Goal: Task Accomplishment & Management: Manage account settings

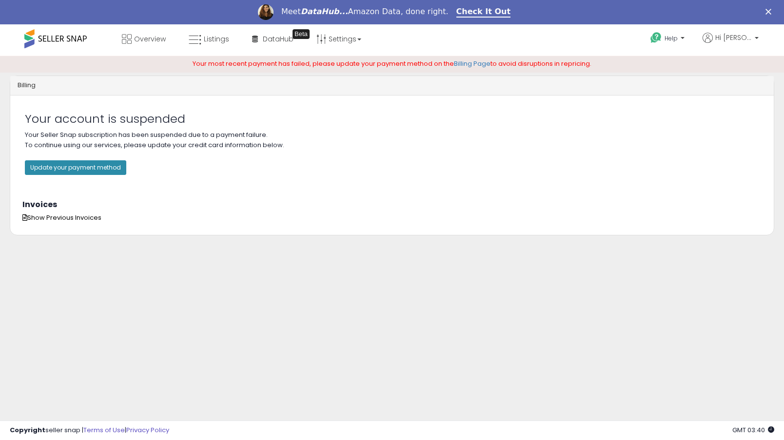
click at [85, 175] on button "Update your payment method" at bounding box center [75, 167] width 101 height 15
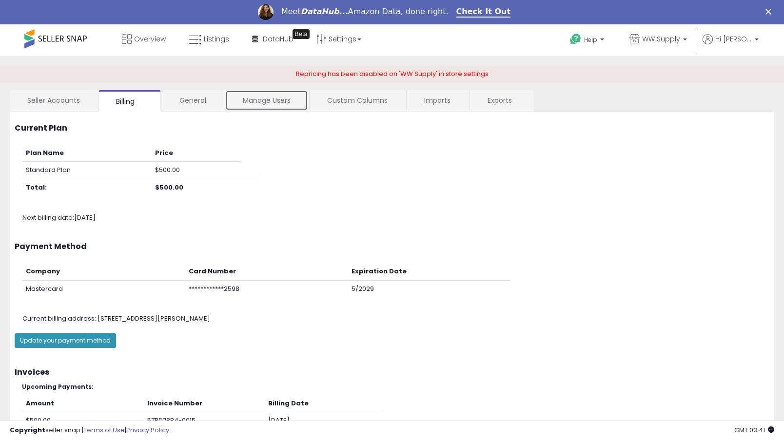
click at [251, 99] on link "Manage Users" at bounding box center [266, 100] width 83 height 20
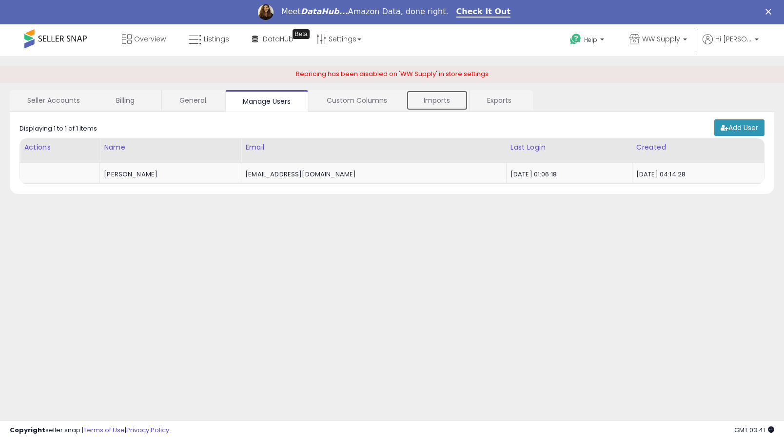
click at [434, 101] on link "Imports" at bounding box center [437, 100] width 62 height 20
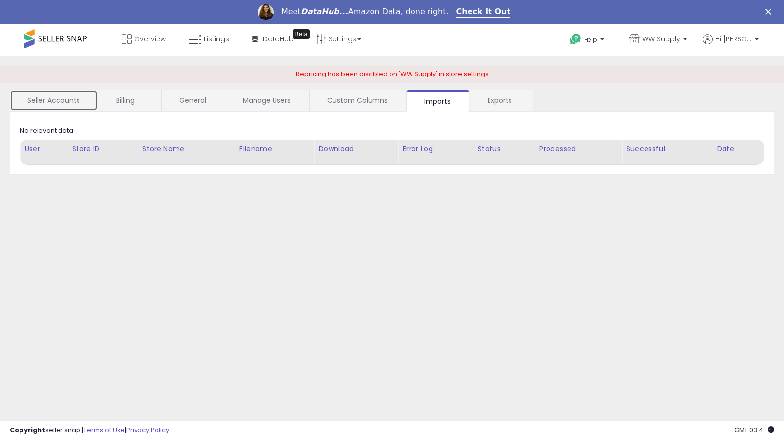
click at [69, 104] on link "Seller Accounts" at bounding box center [54, 100] width 88 height 20
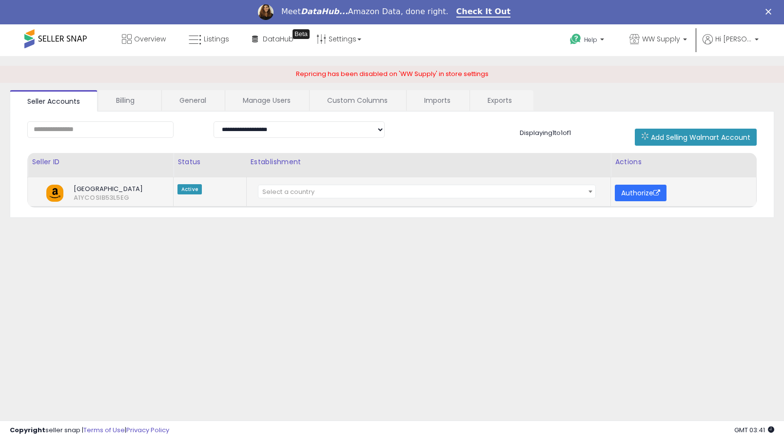
click at [641, 190] on button "Authorize" at bounding box center [641, 193] width 52 height 17
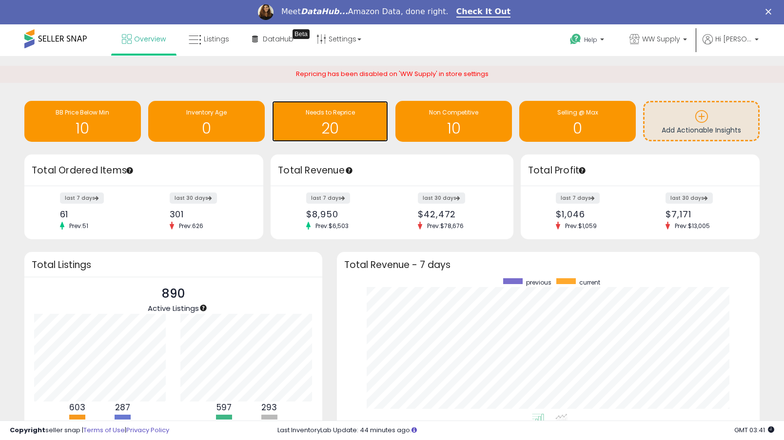
click at [341, 123] on h1 "20" at bounding box center [330, 128] width 107 height 16
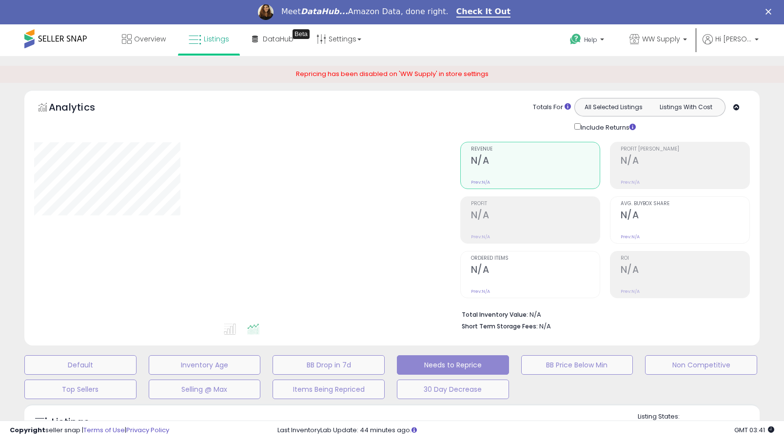
select select "**"
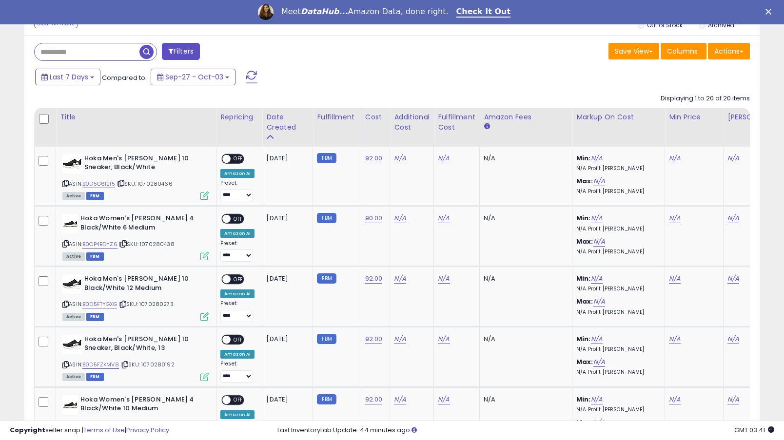
scroll to position [381, 0]
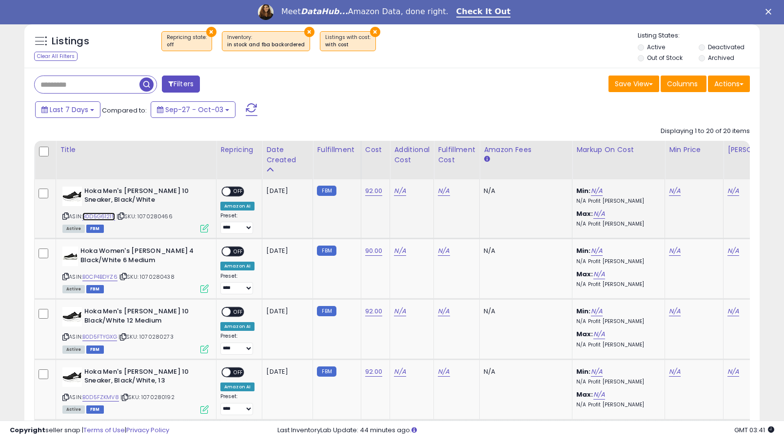
click at [105, 218] on link "B0D5G61215" at bounding box center [98, 217] width 33 height 8
click at [676, 192] on link "N/A" at bounding box center [675, 191] width 12 height 10
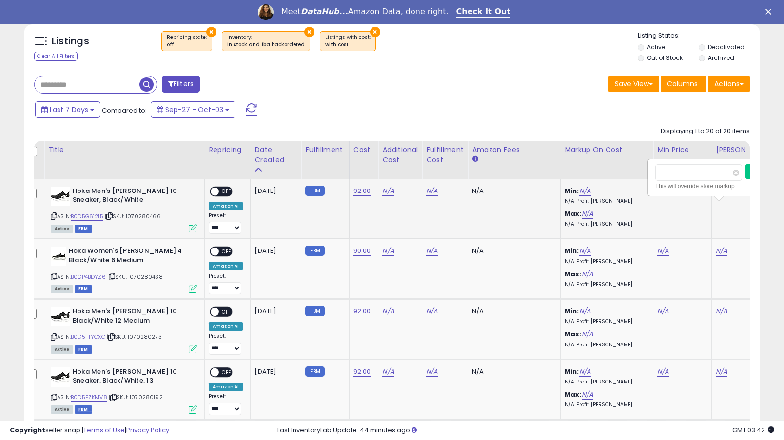
scroll to position [0, 12]
type input "***"
click button "submit" at bounding box center [692, 157] width 17 height 15
click at [209, 187] on div "**********" at bounding box center [226, 211] width 34 height 48
click at [210, 191] on span "ON" at bounding box center [205, 191] width 12 height 8
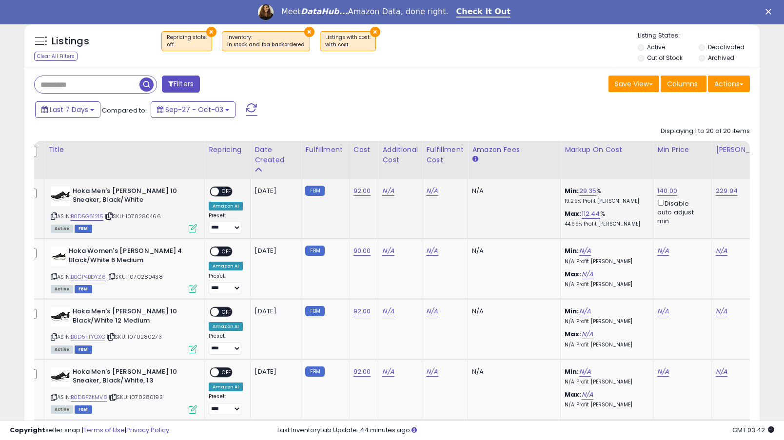
click at [219, 193] on span "OFF" at bounding box center [227, 191] width 16 height 8
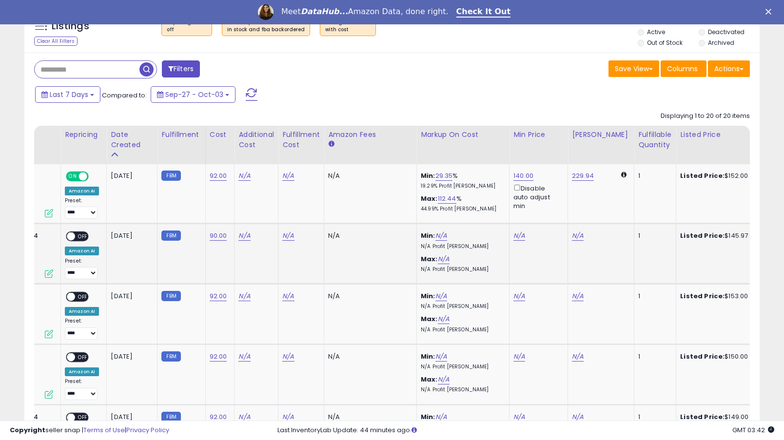
scroll to position [0, 0]
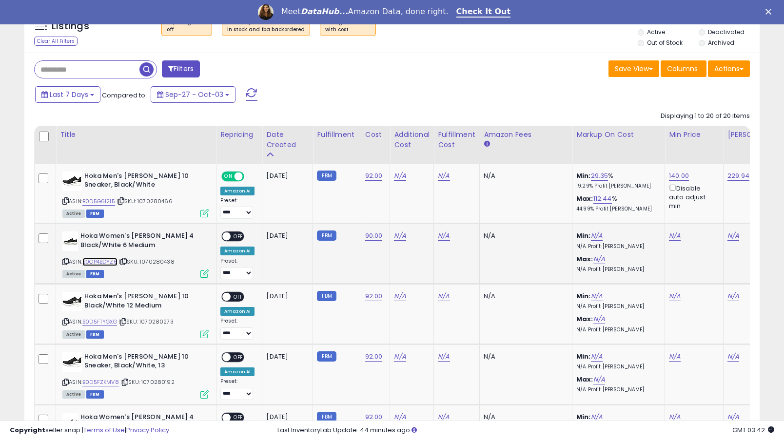
click at [97, 263] on link "B0CP4BDYZ6" at bounding box center [99, 262] width 35 height 8
click at [674, 237] on link "N/A" at bounding box center [675, 236] width 12 height 10
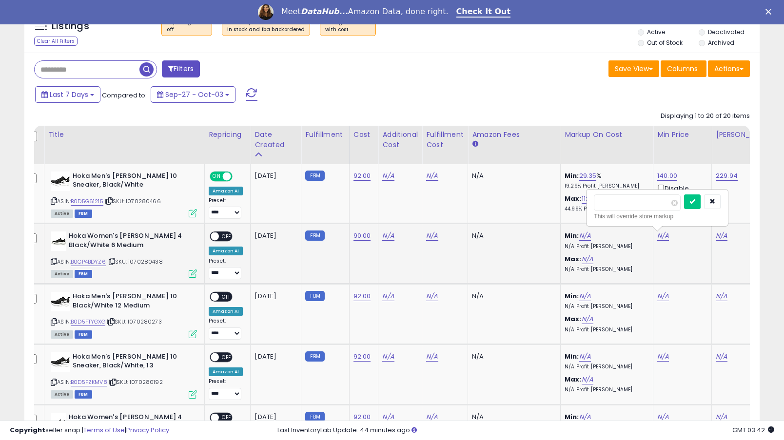
type input "***"
click button "submit" at bounding box center [692, 202] width 17 height 15
click at [222, 236] on span "OFF" at bounding box center [227, 237] width 16 height 8
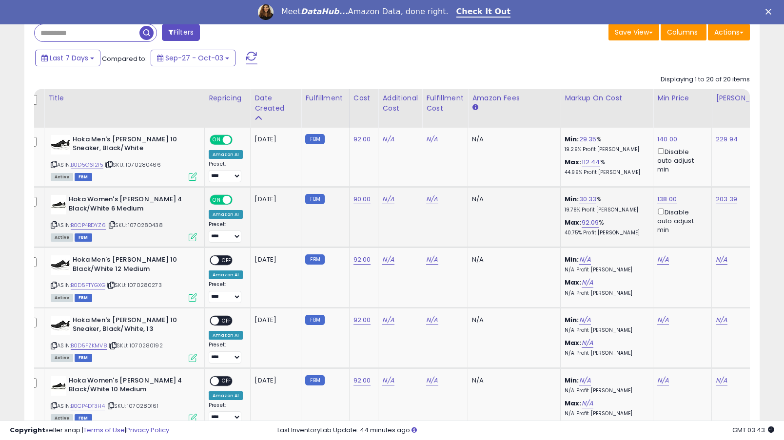
scroll to position [442, 0]
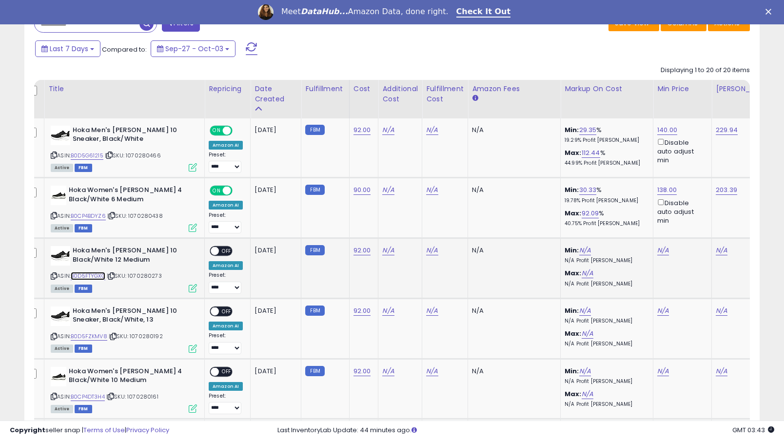
click at [98, 275] on link "B0D5FTYGXG" at bounding box center [88, 276] width 35 height 8
click at [663, 252] on link "N/A" at bounding box center [663, 251] width 12 height 10
type input "***"
click button "submit" at bounding box center [692, 216] width 17 height 15
click at [667, 313] on link "N/A" at bounding box center [663, 311] width 12 height 10
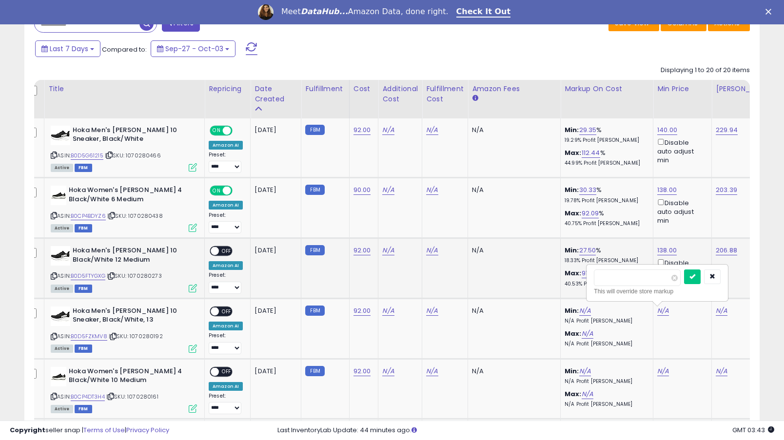
type input "***"
click button "submit" at bounding box center [692, 277] width 17 height 15
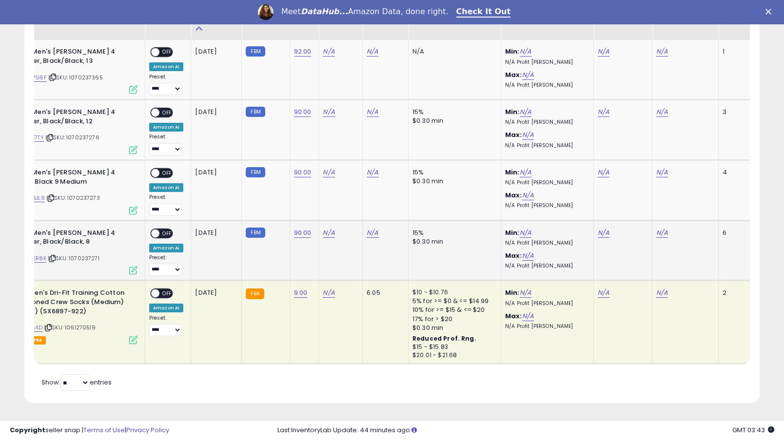
scroll to position [0, 0]
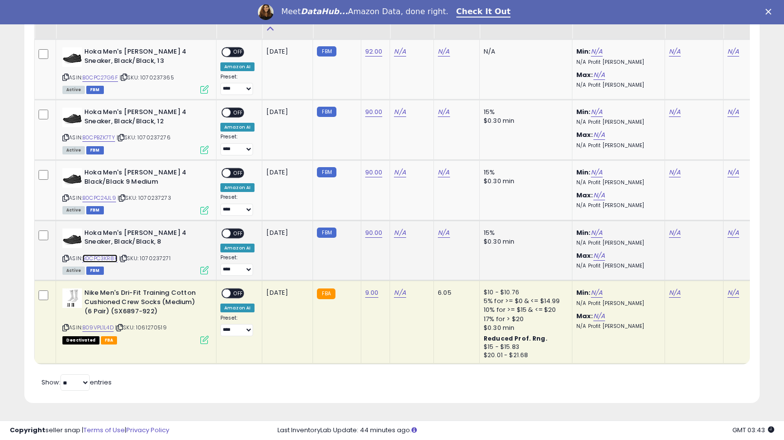
click at [105, 258] on link "B0CPC3KR8K" at bounding box center [99, 259] width 35 height 8
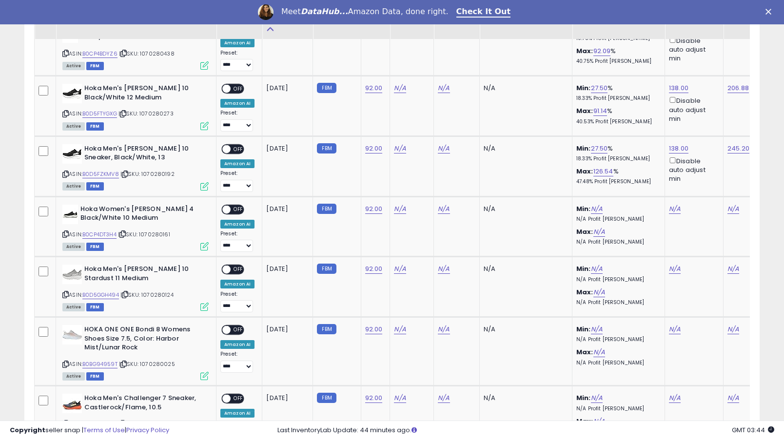
scroll to position [606, 0]
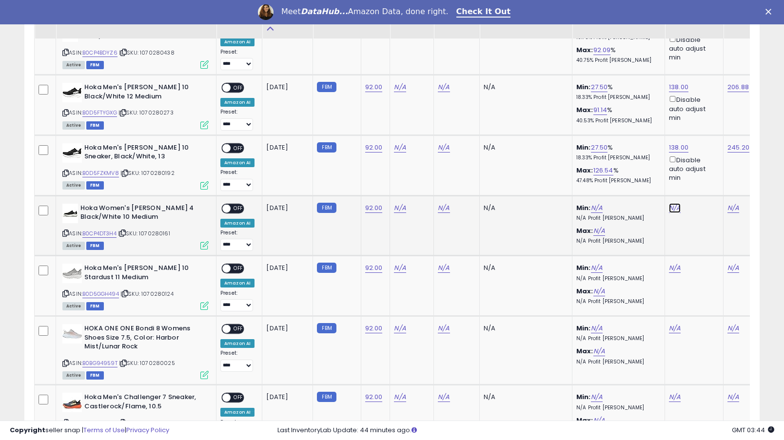
click at [676, 207] on link "N/A" at bounding box center [675, 208] width 12 height 10
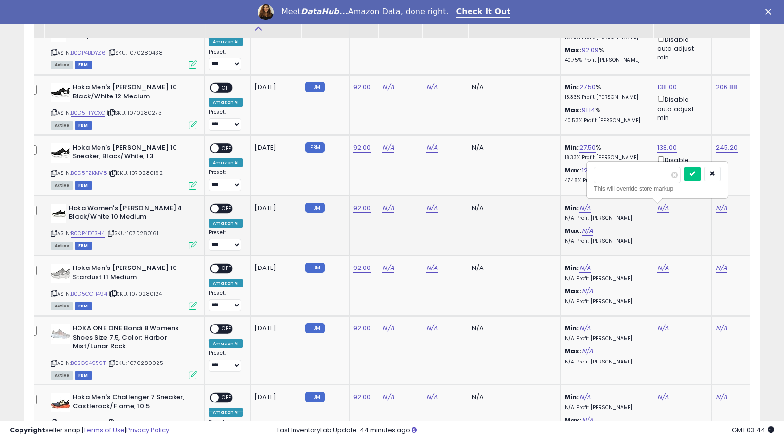
click at [624, 174] on input "***" at bounding box center [637, 175] width 87 height 17
type input "***"
click at [701, 178] on button "submit" at bounding box center [692, 174] width 17 height 15
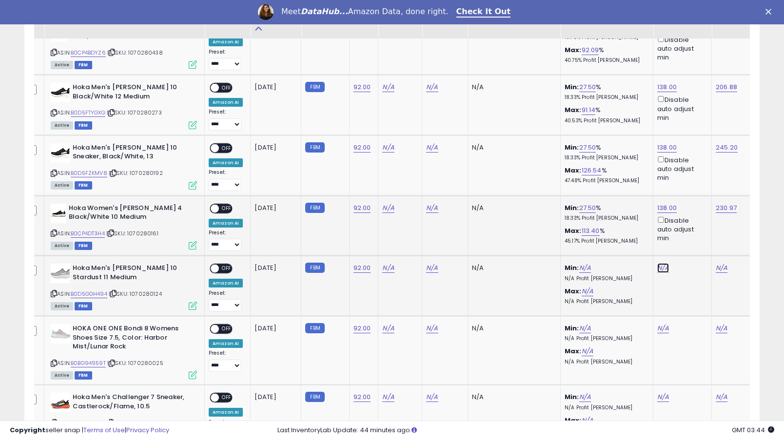
click at [662, 268] on link "N/A" at bounding box center [663, 268] width 12 height 10
type input "***"
click at [695, 236] on icon "submit" at bounding box center [692, 234] width 6 height 6
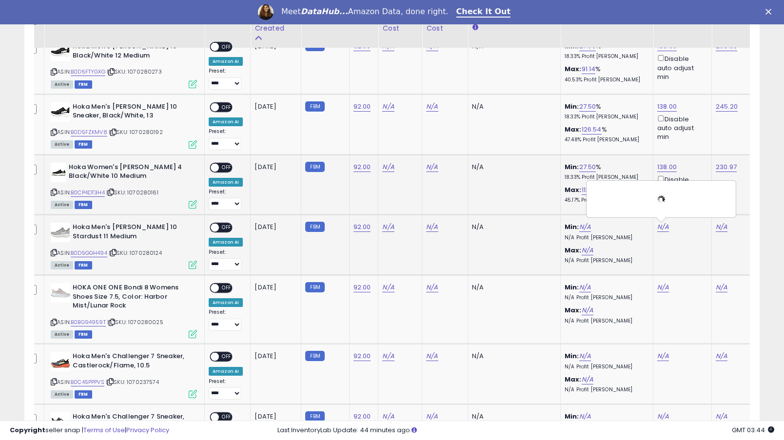
scroll to position [661, 0]
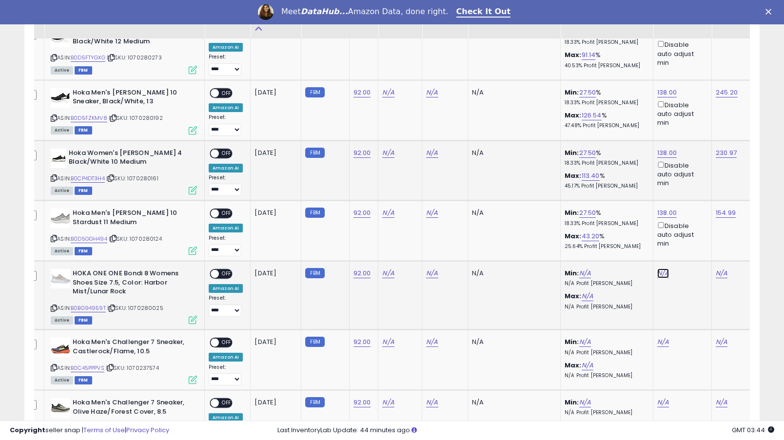
click at [664, 272] on link "N/A" at bounding box center [663, 274] width 12 height 10
type input "***"
click at [701, 241] on button "submit" at bounding box center [692, 239] width 17 height 15
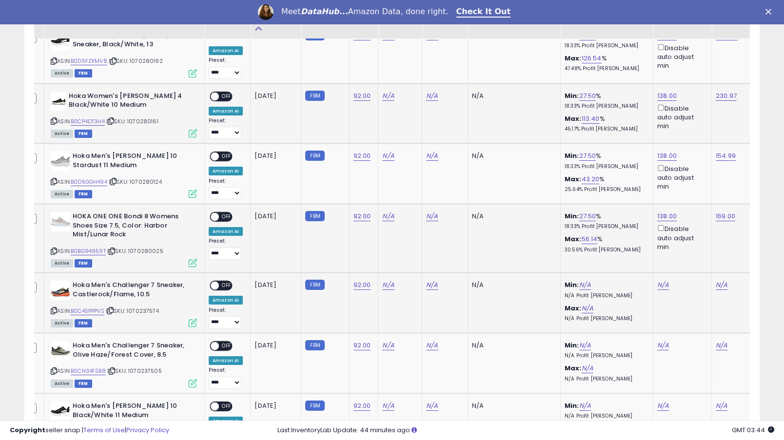
scroll to position [718, 0]
click at [662, 287] on link "N/A" at bounding box center [663, 285] width 12 height 10
type input "***"
click at [695, 259] on div at bounding box center [702, 252] width 37 height 17
click at [697, 256] on button "submit" at bounding box center [692, 251] width 17 height 15
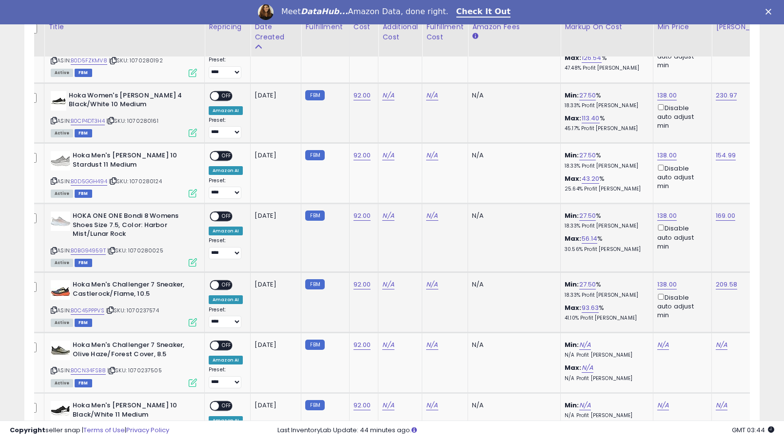
scroll to position [741, 0]
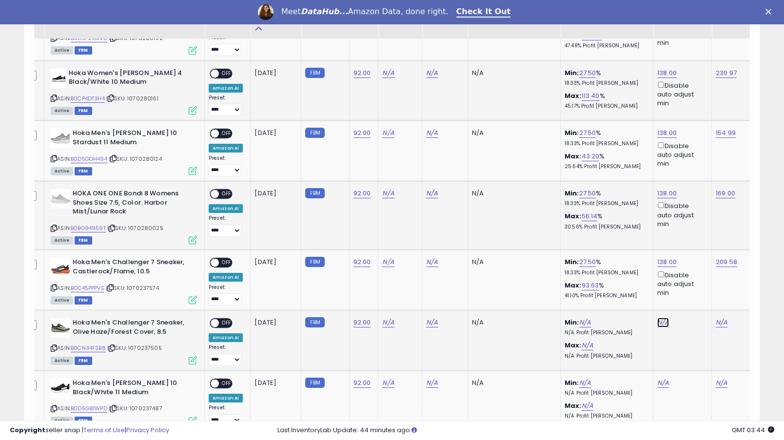
click at [661, 323] on link "N/A" at bounding box center [663, 323] width 12 height 10
type input "***"
click at [695, 290] on icon "submit" at bounding box center [692, 288] width 6 height 6
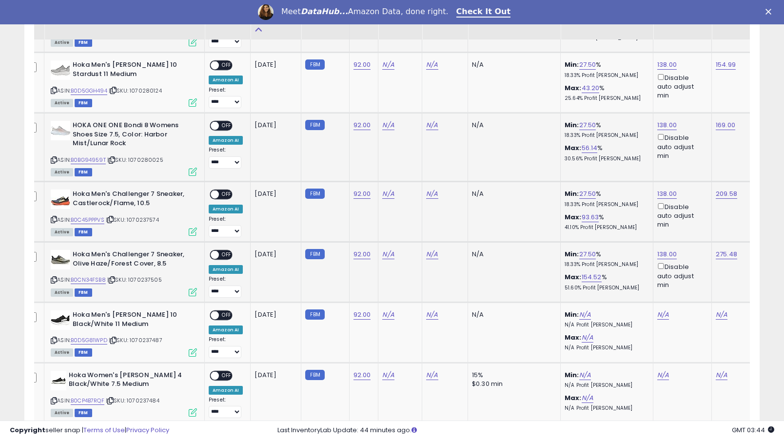
scroll to position [810, 0]
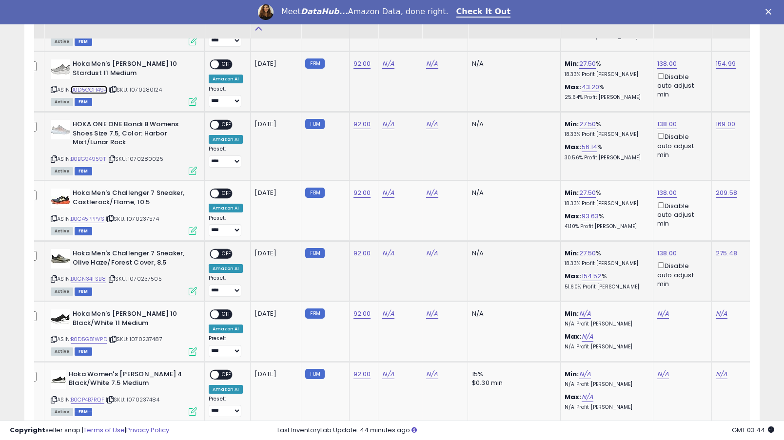
click at [96, 89] on link "B0D5GGH494" at bounding box center [89, 90] width 37 height 8
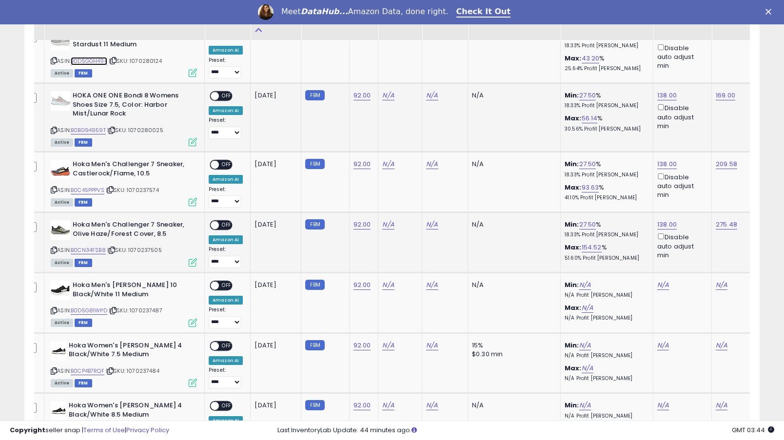
scroll to position [842, 0]
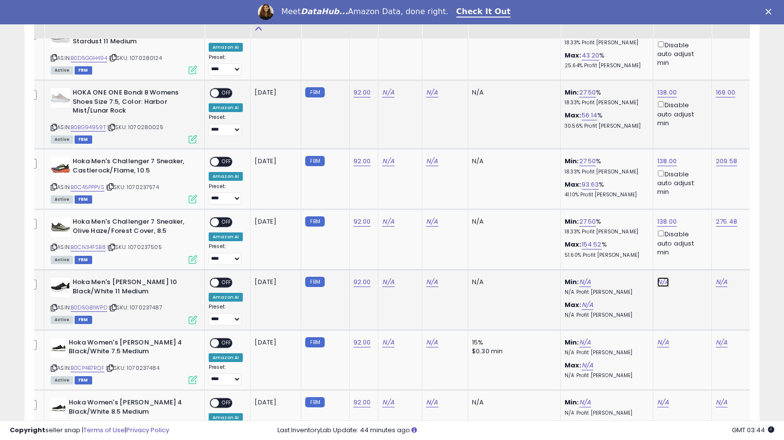
click at [658, 282] on link "N/A" at bounding box center [663, 282] width 12 height 10
type input "***"
click at [701, 253] on button "submit" at bounding box center [692, 248] width 17 height 15
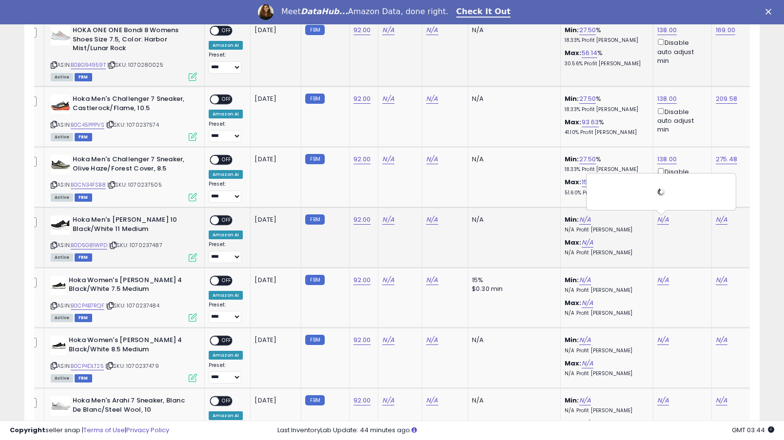
scroll to position [926, 0]
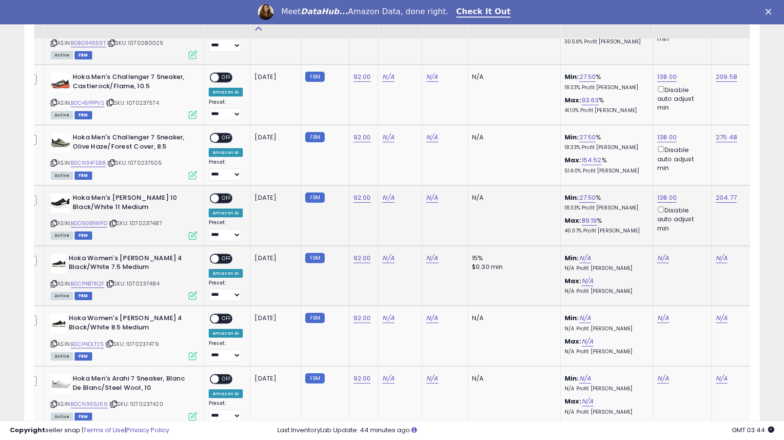
click at [659, 254] on td "N/A" at bounding box center [682, 276] width 59 height 60
click at [660, 259] on link "N/A" at bounding box center [663, 259] width 12 height 10
type input "***"
click button "submit" at bounding box center [692, 224] width 17 height 15
click at [657, 316] on link "N/A" at bounding box center [663, 319] width 12 height 10
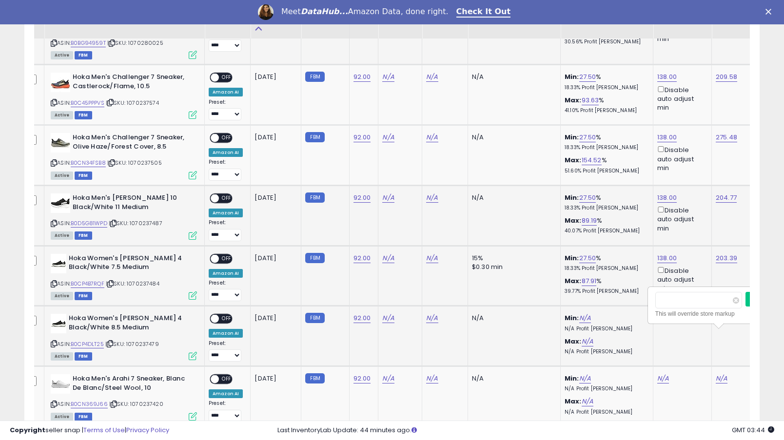
type input "***"
click button "submit" at bounding box center [692, 284] width 17 height 15
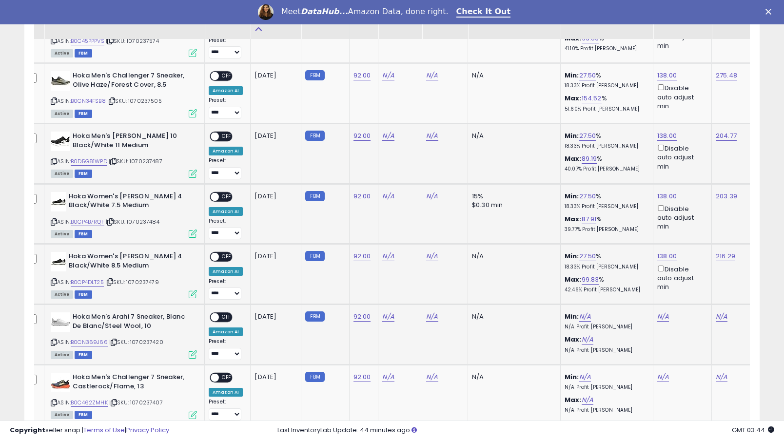
scroll to position [988, 0]
click at [657, 318] on link "N/A" at bounding box center [663, 317] width 12 height 10
type input "***"
click button "submit" at bounding box center [692, 282] width 17 height 15
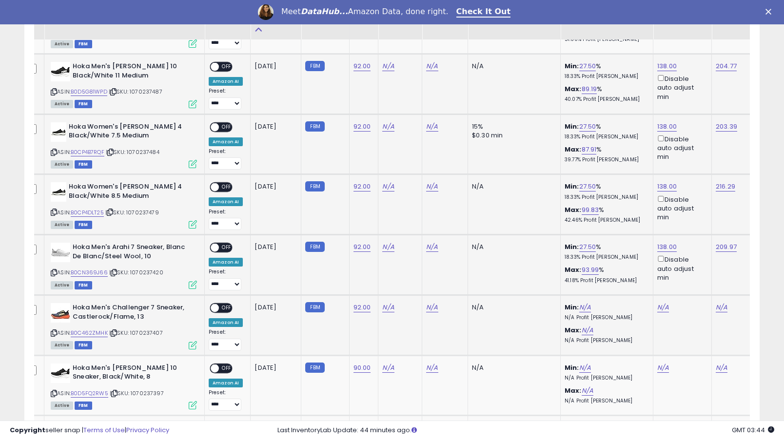
scroll to position [1059, 0]
click at [662, 307] on link "N/A" at bounding box center [663, 307] width 12 height 10
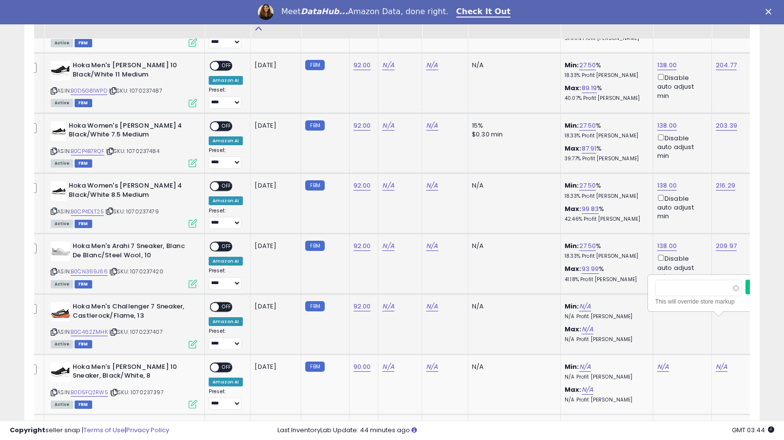
type input "***"
click button "submit" at bounding box center [692, 272] width 17 height 15
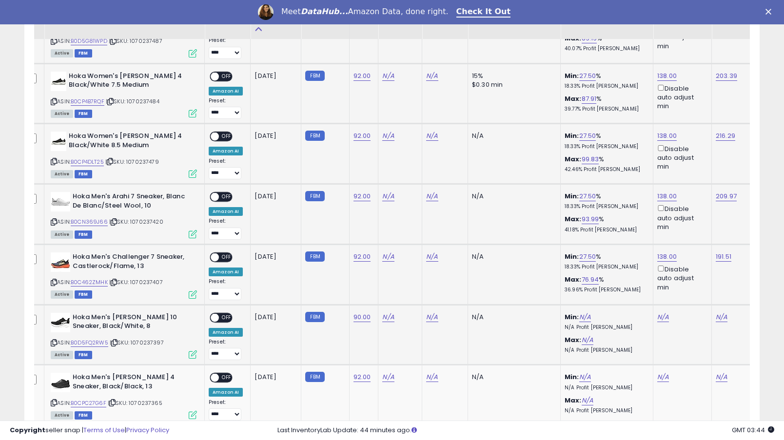
scroll to position [1109, 0]
click at [662, 307] on td "N/A" at bounding box center [682, 334] width 59 height 60
click at [662, 311] on td "N/A" at bounding box center [682, 334] width 59 height 60
click at [661, 318] on link "N/A" at bounding box center [663, 317] width 12 height 10
type input "***"
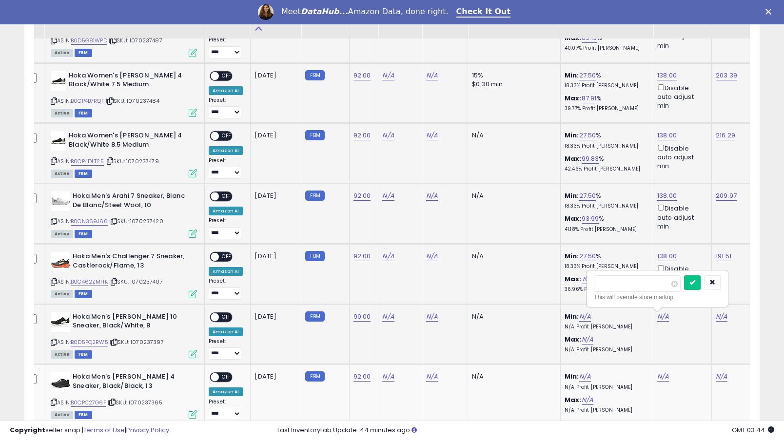
click button "submit" at bounding box center [692, 282] width 17 height 15
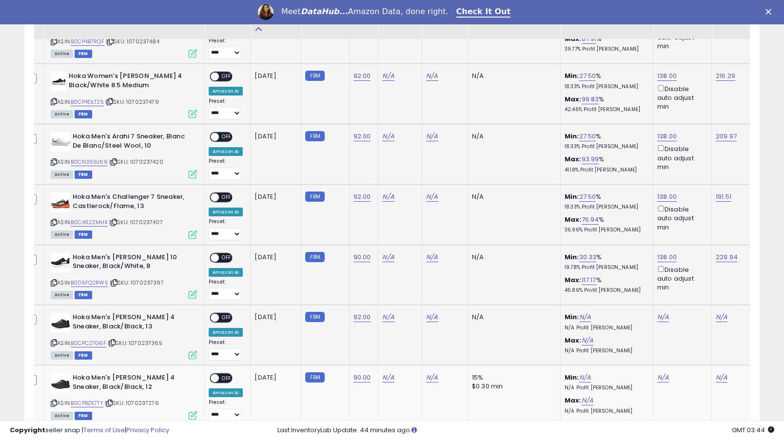
scroll to position [1169, 0]
click at [660, 318] on link "N/A" at bounding box center [663, 317] width 12 height 10
type input "***"
click button "submit" at bounding box center [692, 283] width 17 height 15
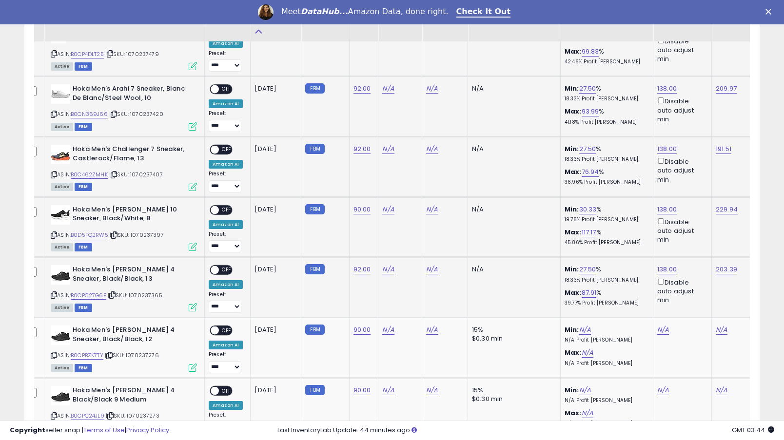
scroll to position [1219, 0]
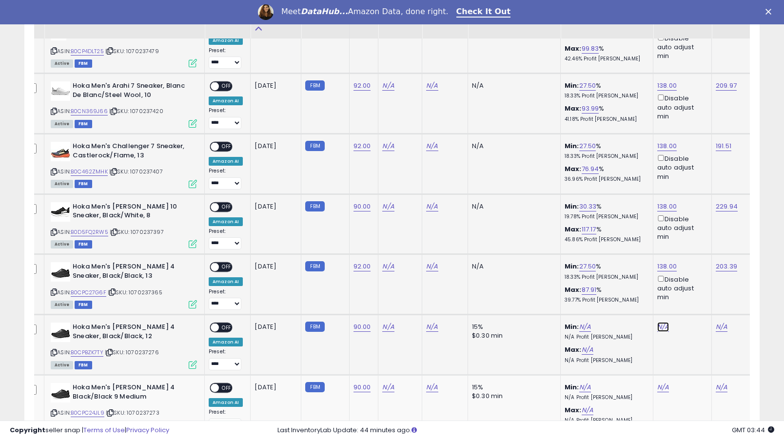
click at [660, 324] on link "N/A" at bounding box center [663, 327] width 12 height 10
type input "***"
click button "submit" at bounding box center [692, 293] width 17 height 15
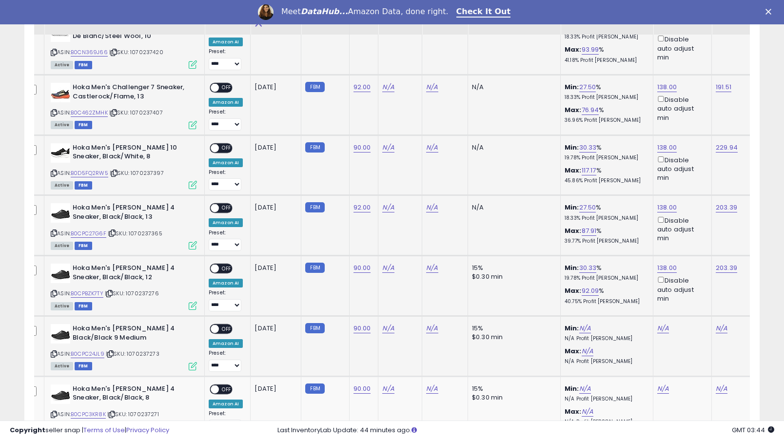
scroll to position [1279, 0]
click at [661, 326] on link "N/A" at bounding box center [663, 328] width 12 height 10
type input "***"
click button "submit" at bounding box center [692, 294] width 17 height 15
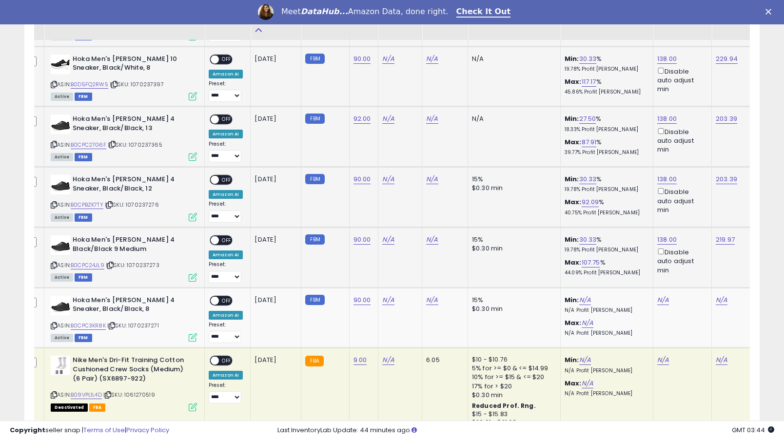
scroll to position [1368, 0]
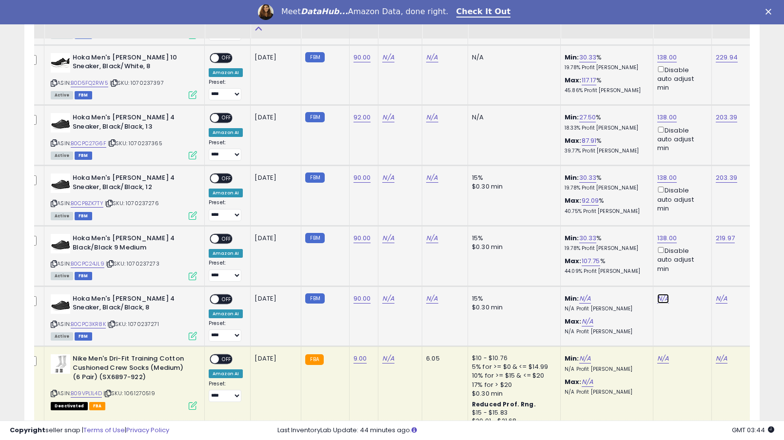
click at [666, 300] on link "N/A" at bounding box center [663, 299] width 12 height 10
type input "***"
click button "submit" at bounding box center [692, 264] width 17 height 15
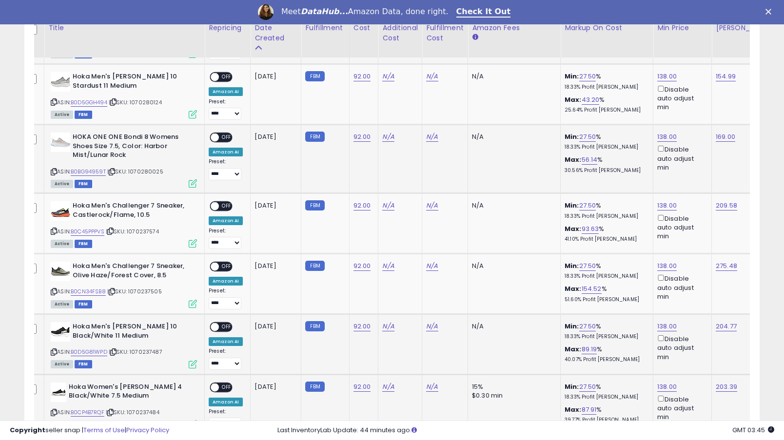
scroll to position [788, 0]
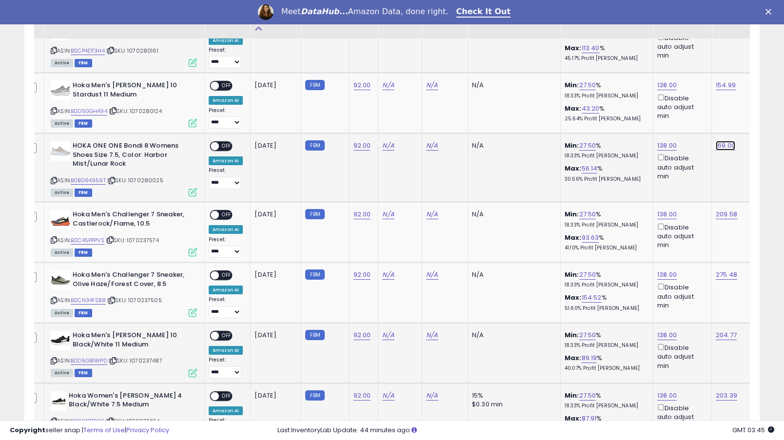
click at [721, 144] on link "169.00" at bounding box center [726, 146] width 20 height 10
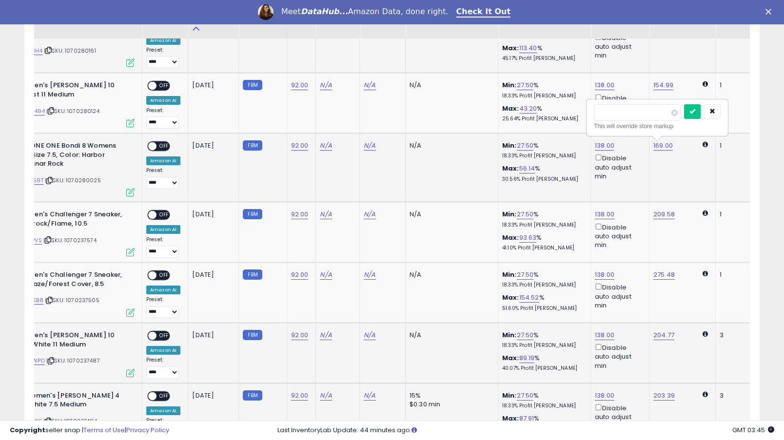
type input "*"
type input "***"
click button "submit" at bounding box center [692, 111] width 17 height 15
click at [665, 86] on link "154.99" at bounding box center [663, 85] width 20 height 10
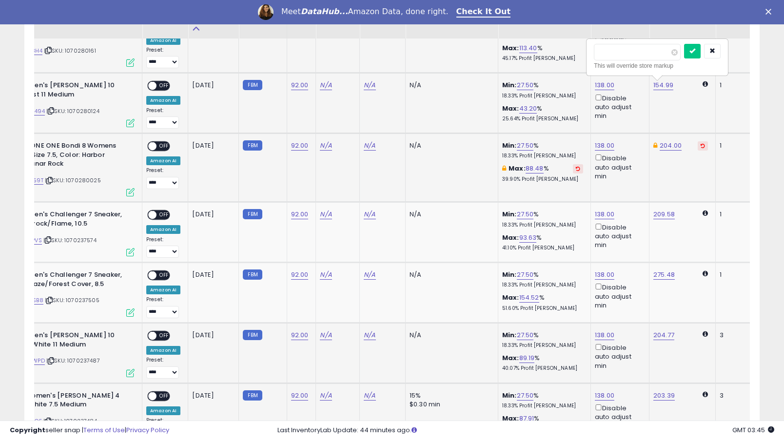
type input "*"
type input "***"
click button "submit" at bounding box center [692, 51] width 17 height 15
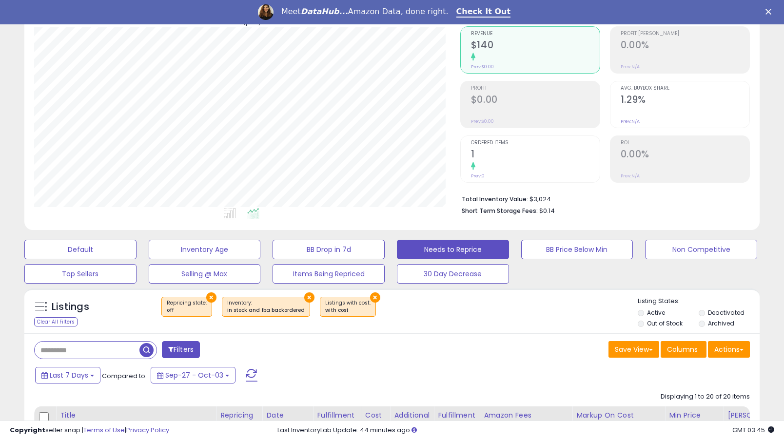
scroll to position [0, 0]
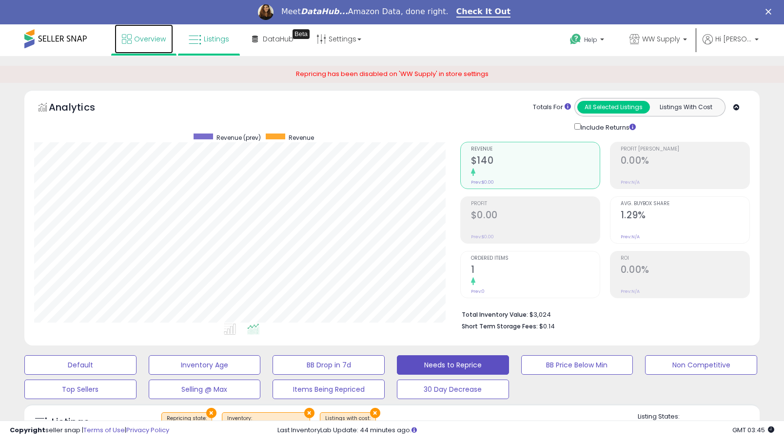
click at [150, 37] on span "Overview" at bounding box center [150, 39] width 32 height 10
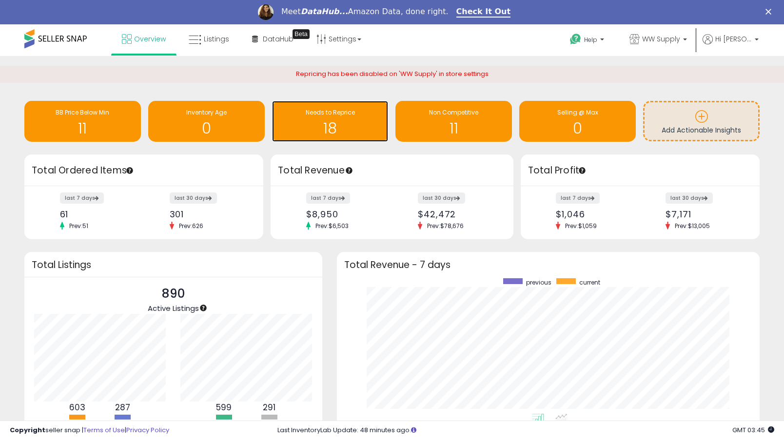
click at [330, 136] on h1 "18" at bounding box center [330, 128] width 107 height 16
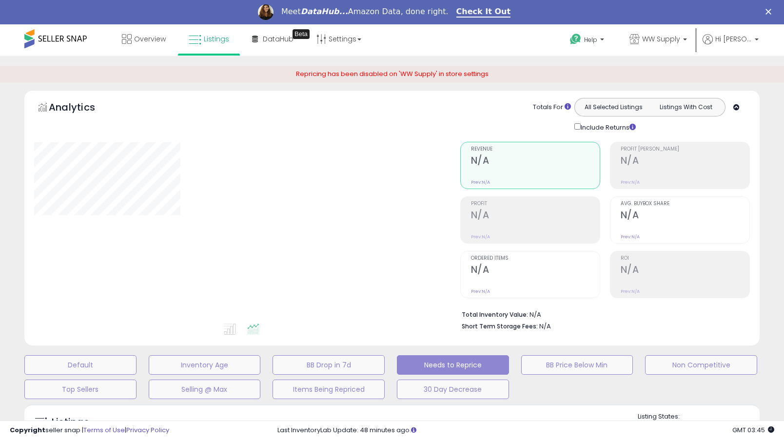
select select "**"
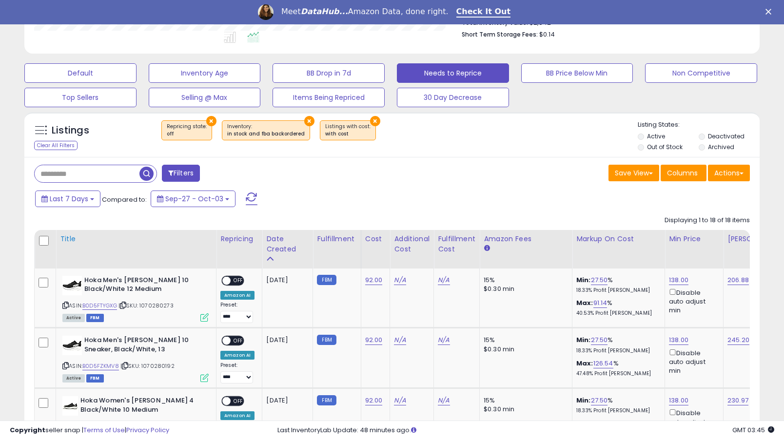
scroll to position [295, 0]
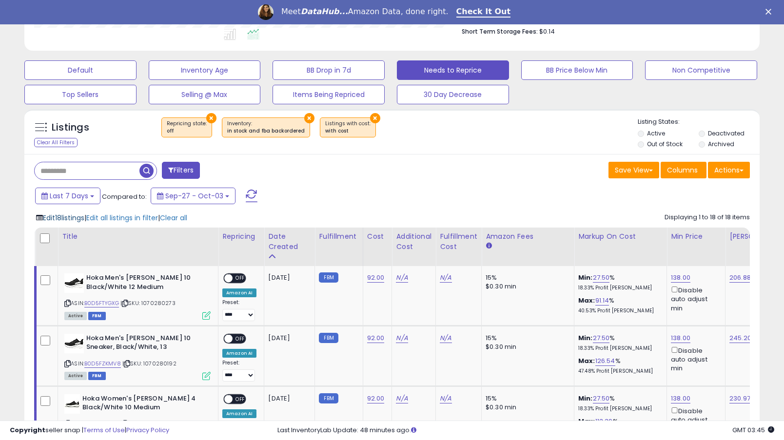
click at [66, 220] on span "Edit 18 listings" at bounding box center [63, 218] width 41 height 10
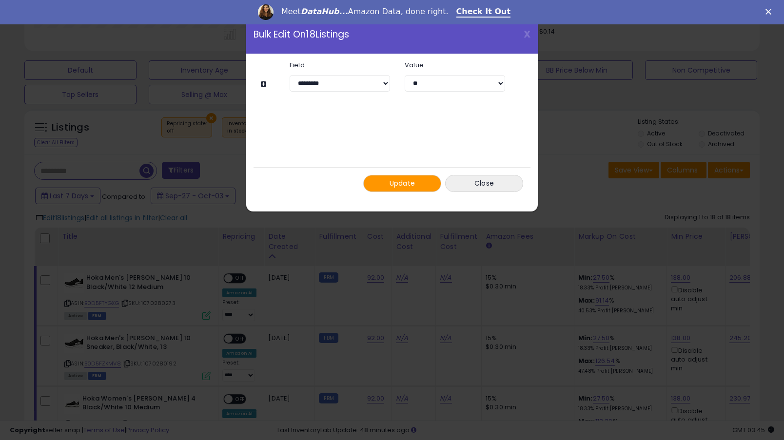
click at [411, 188] on button "Update" at bounding box center [402, 183] width 78 height 17
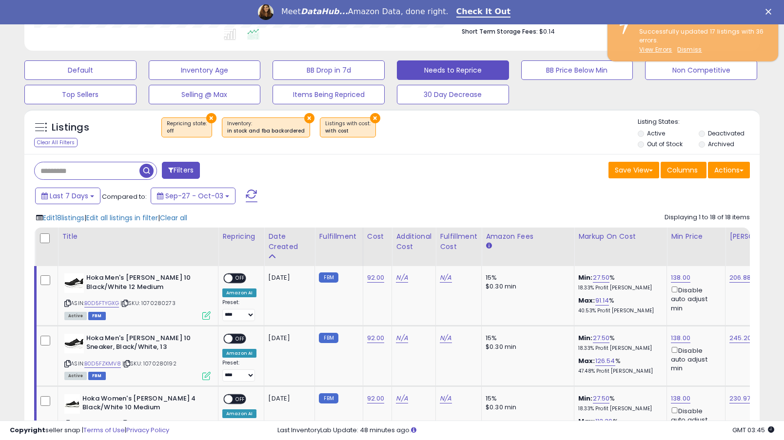
click at [320, 202] on div "Last 7 Days Compared to: Sep-27 - Oct-03" at bounding box center [301, 197] width 537 height 22
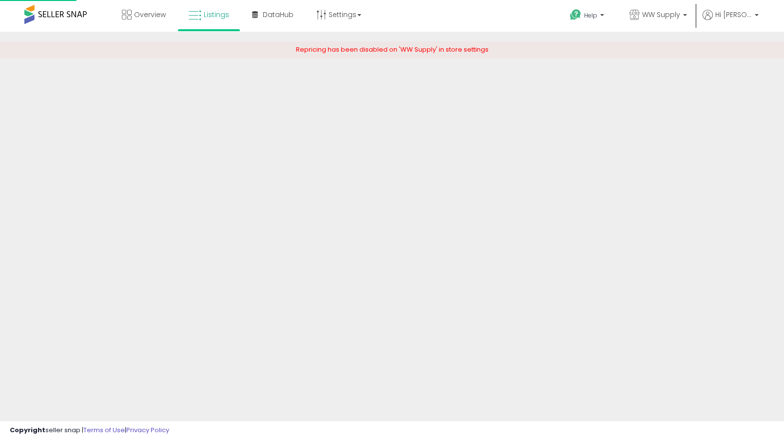
scroll to position [182, 0]
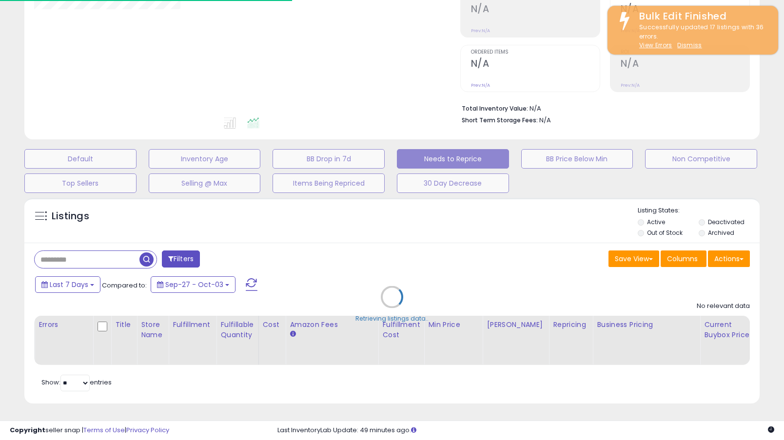
select select "**"
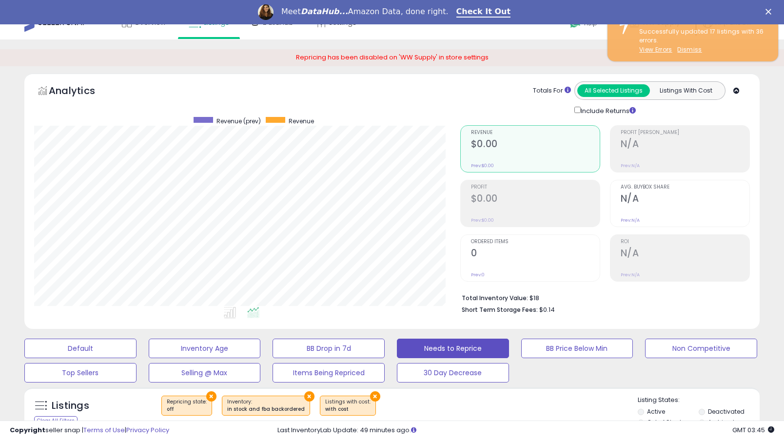
scroll to position [0, 0]
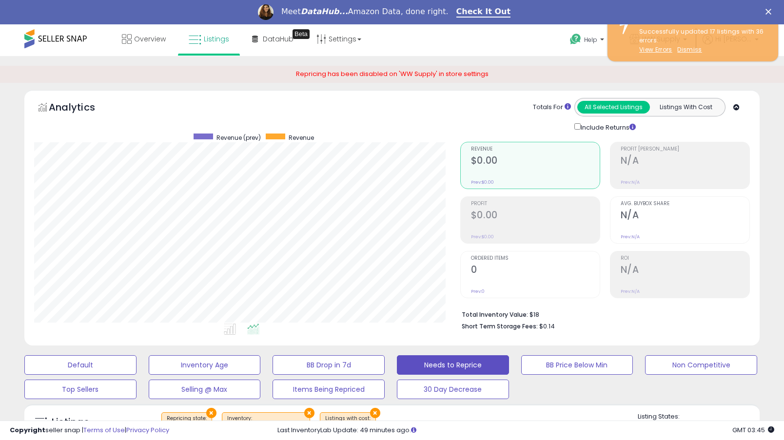
click at [407, 77] on span "Repricing has been disabled on 'WW Supply' in store settings" at bounding box center [392, 73] width 193 height 9
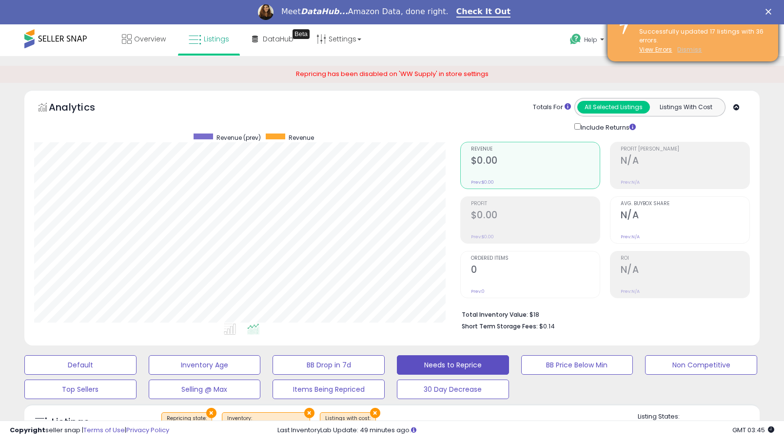
click at [686, 49] on u "Dismiss" at bounding box center [689, 49] width 24 height 8
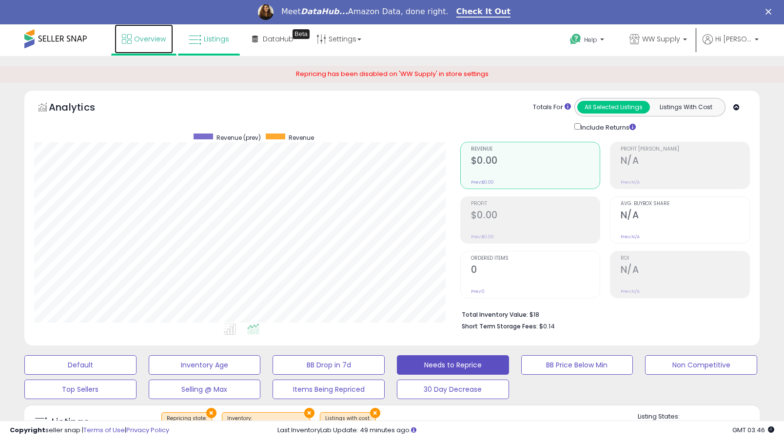
click at [155, 42] on span "Overview" at bounding box center [150, 39] width 32 height 10
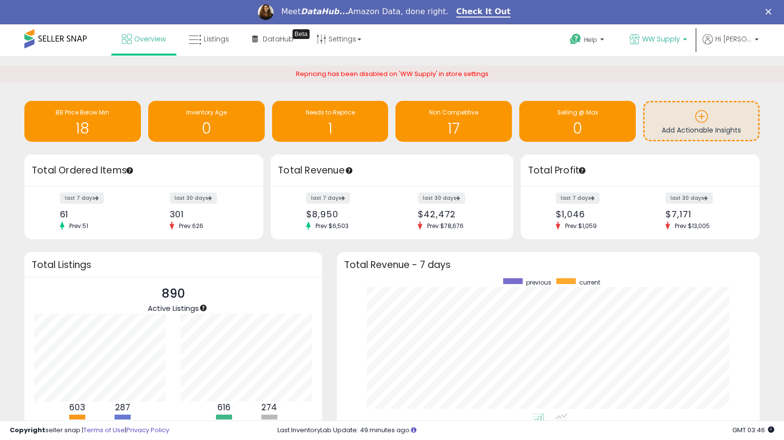
click at [680, 37] on span "WW Supply" at bounding box center [661, 39] width 38 height 10
click at [674, 68] on span "890 listings" at bounding box center [666, 69] width 34 height 8
click at [425, 73] on span "Repricing has been disabled on 'WW Supply' in store settings" at bounding box center [392, 73] width 193 height 9
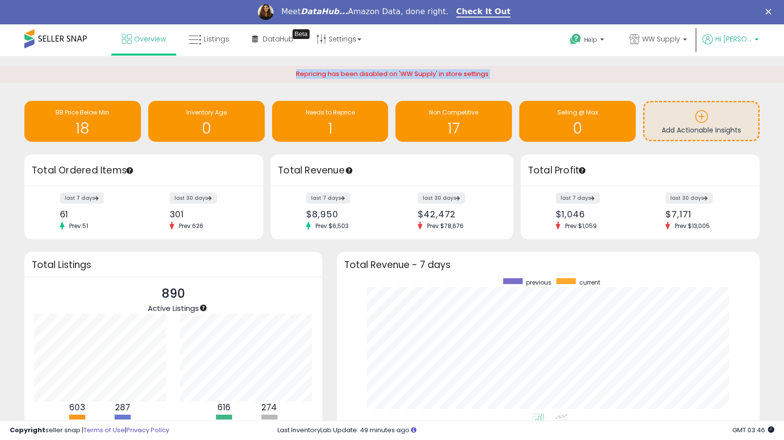
click at [757, 39] on b at bounding box center [757, 42] width 4 height 7
click at [743, 100] on link "Profile" at bounding box center [737, 102] width 20 height 9
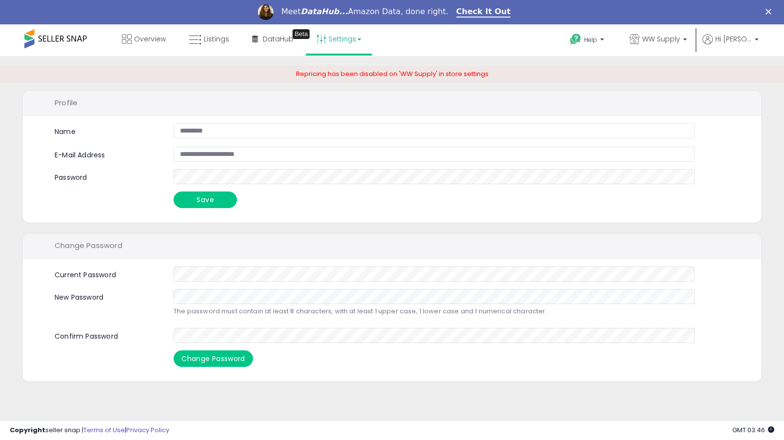
click at [350, 31] on link "Settings" at bounding box center [338, 38] width 59 height 29
click at [341, 77] on link "Store settings" at bounding box center [340, 73] width 44 height 9
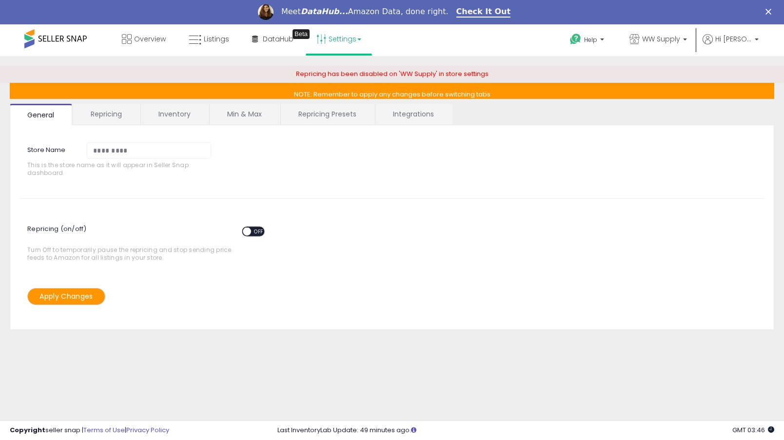
click at [258, 231] on span "OFF" at bounding box center [259, 232] width 16 height 8
click at [258, 231] on span at bounding box center [259, 232] width 8 height 8
click at [258, 231] on span "OFF" at bounding box center [259, 232] width 16 height 8
click at [45, 298] on button "Apply Changes" at bounding box center [66, 296] width 78 height 17
click at [151, 38] on span "Overview" at bounding box center [150, 39] width 32 height 10
